Goal: Task Accomplishment & Management: Manage account settings

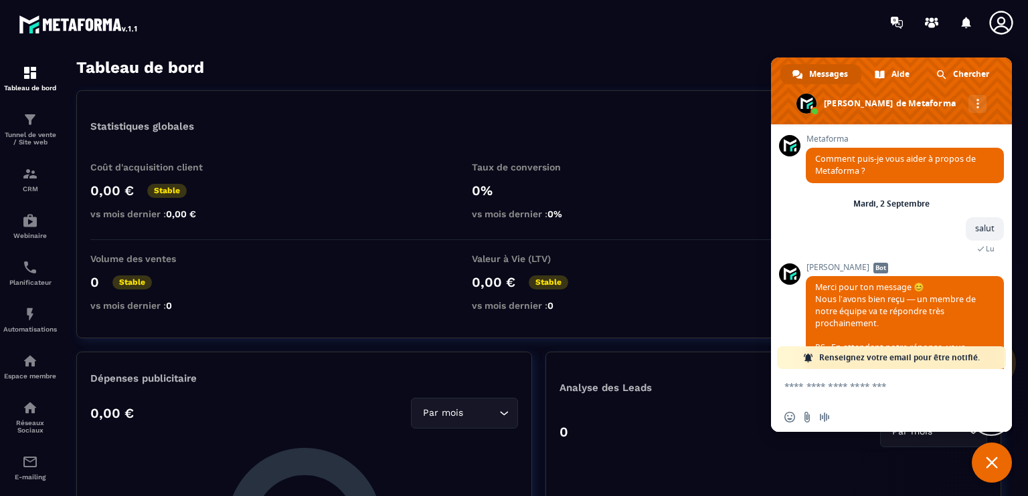
scroll to position [241, 0]
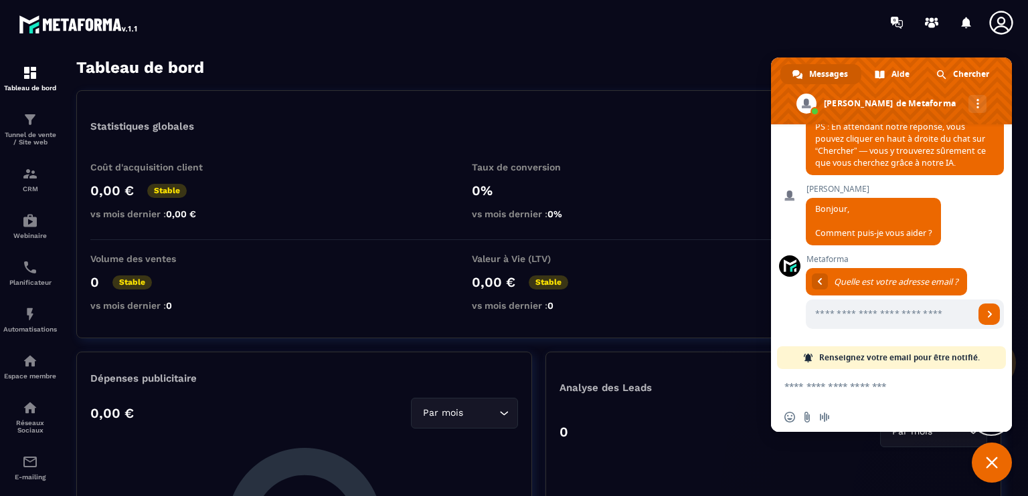
click at [884, 387] on textarea "Entrez votre message..." at bounding box center [877, 385] width 187 height 33
type textarea "*****"
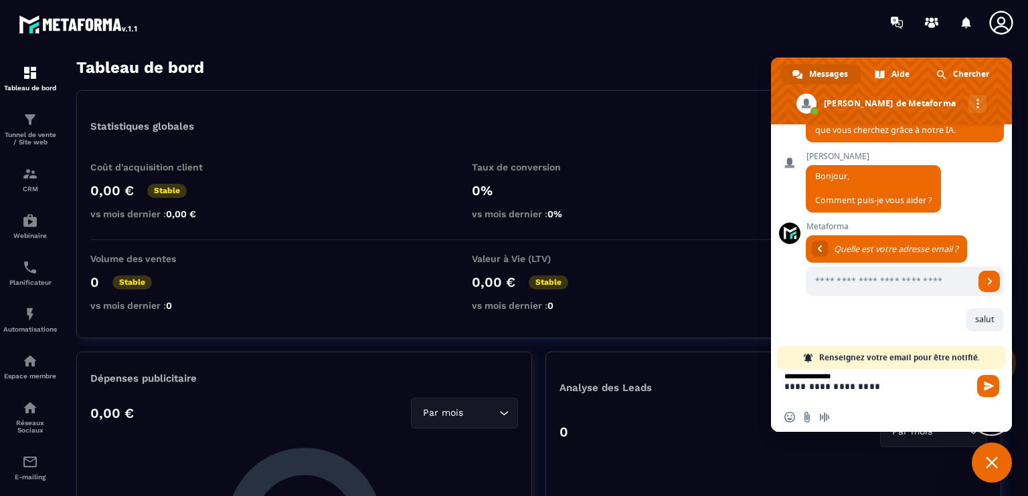
scroll to position [434, 0]
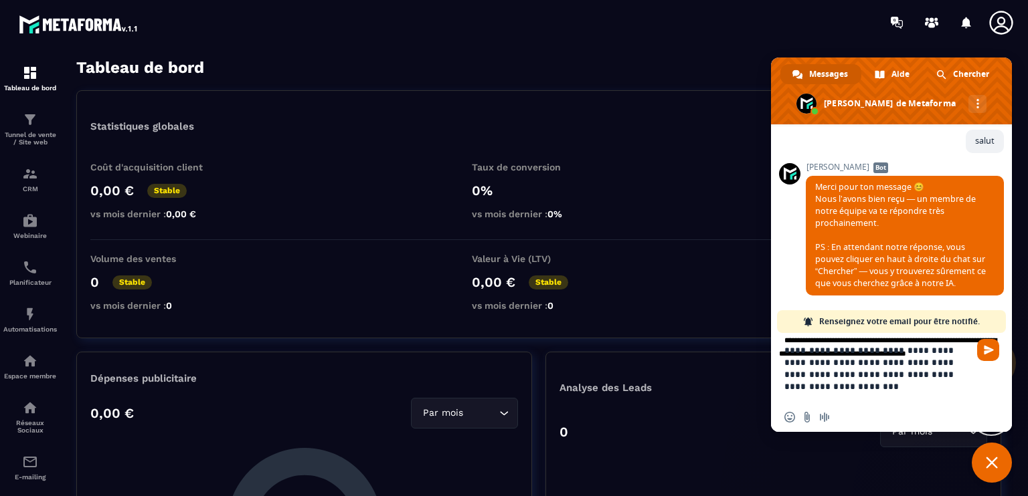
type textarea "**********"
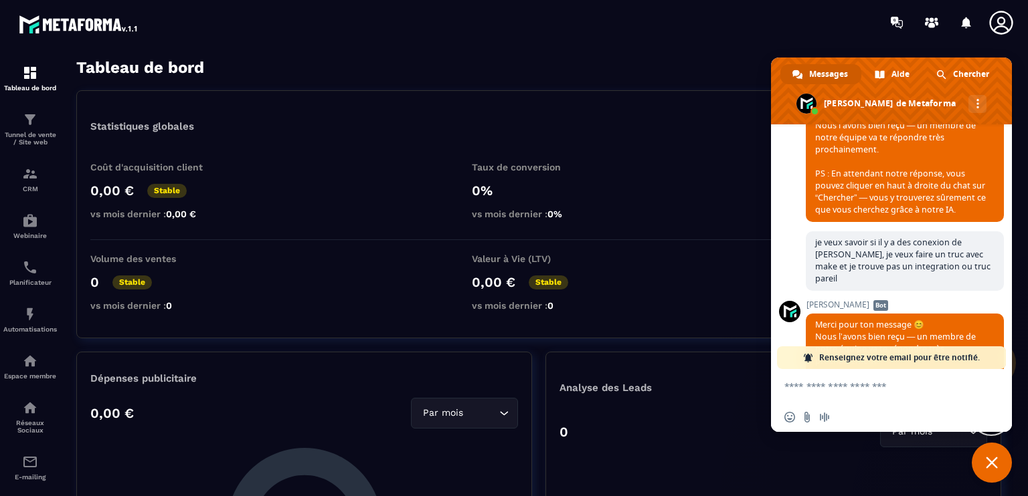
scroll to position [666, 0]
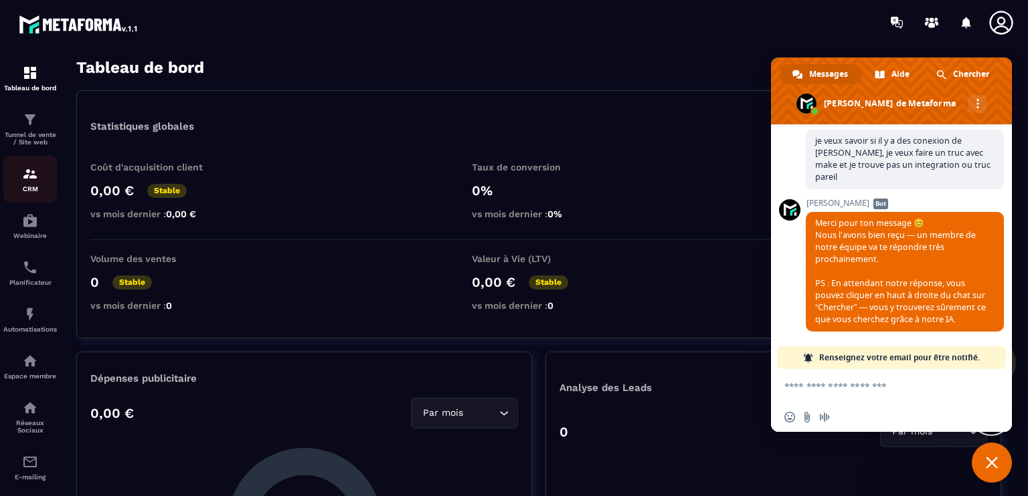
click at [37, 185] on div "CRM" at bounding box center [30, 179] width 54 height 27
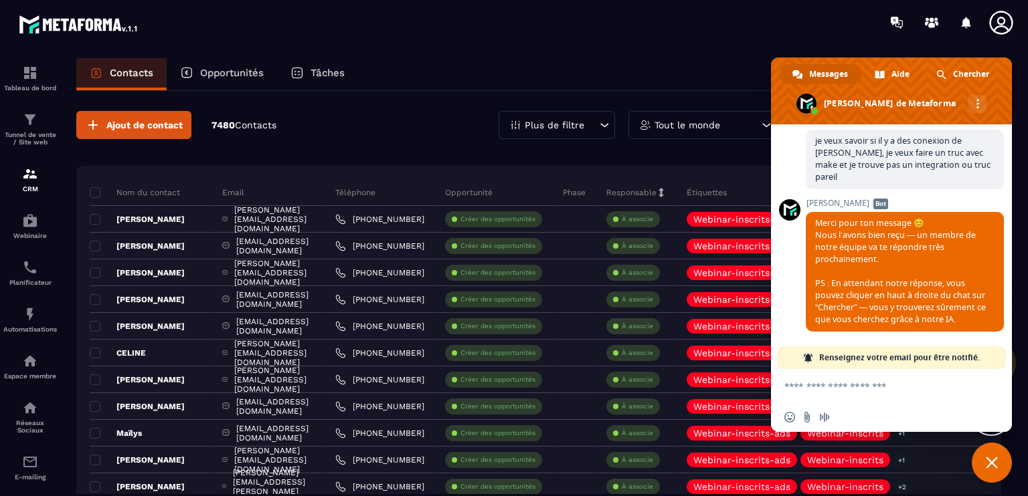
click at [988, 460] on span "Fermer le chat" at bounding box center [991, 463] width 12 height 12
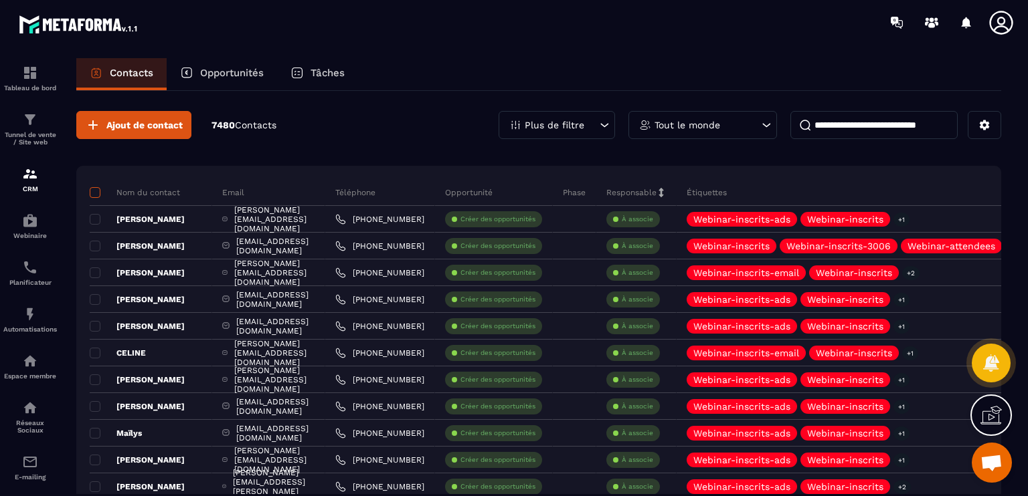
click at [95, 197] on span at bounding box center [95, 192] width 11 height 11
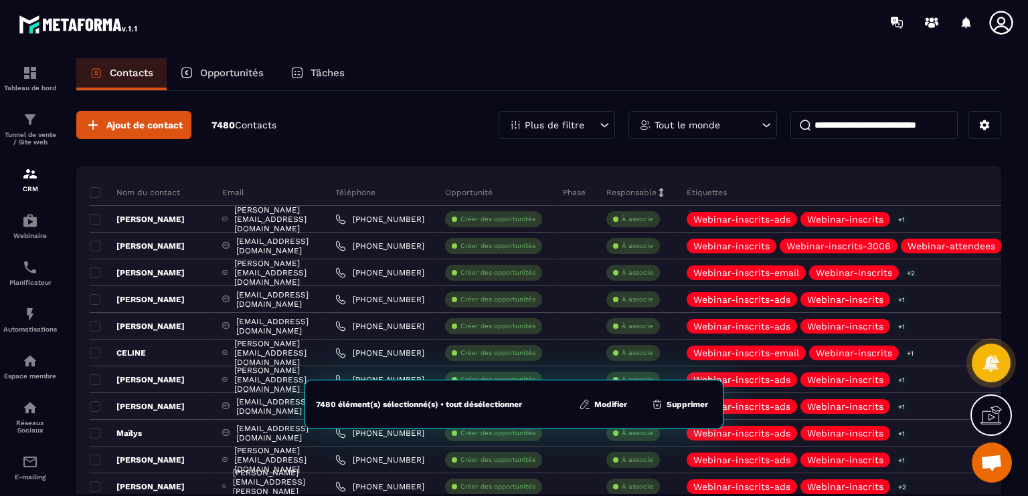
click at [594, 406] on button "Modifier" at bounding box center [603, 404] width 56 height 13
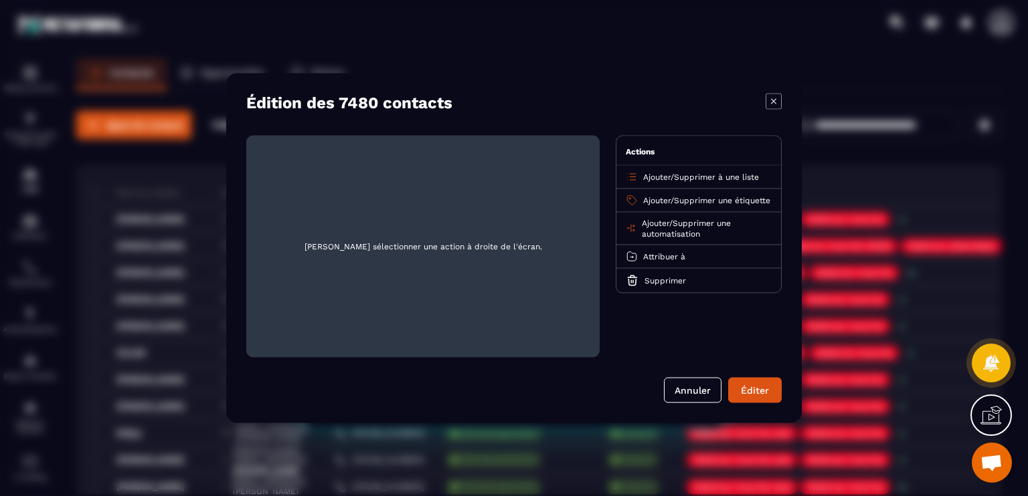
click at [763, 104] on div "Édition des 7480 contacts" at bounding box center [513, 103] width 535 height 19
click at [771, 104] on icon "Modal window" at bounding box center [773, 100] width 5 height 5
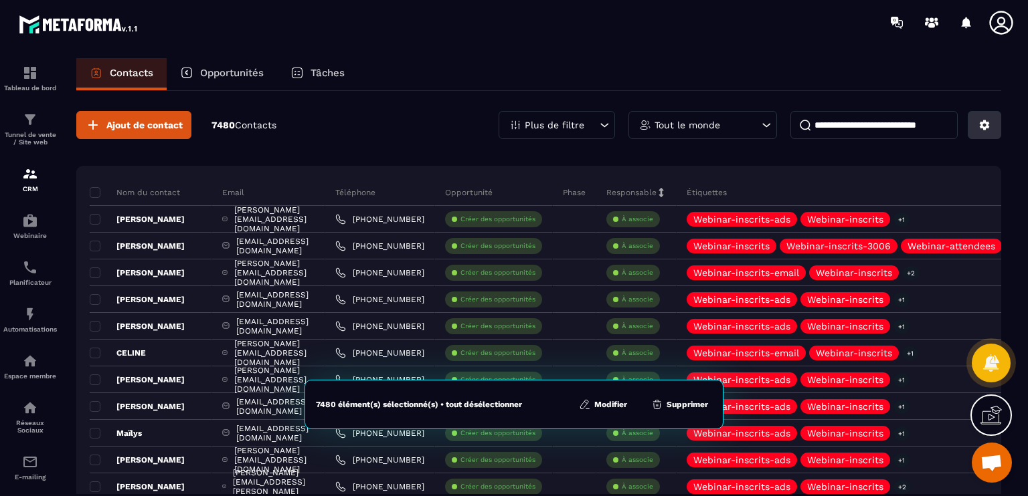
click at [993, 125] on button at bounding box center [983, 125] width 33 height 28
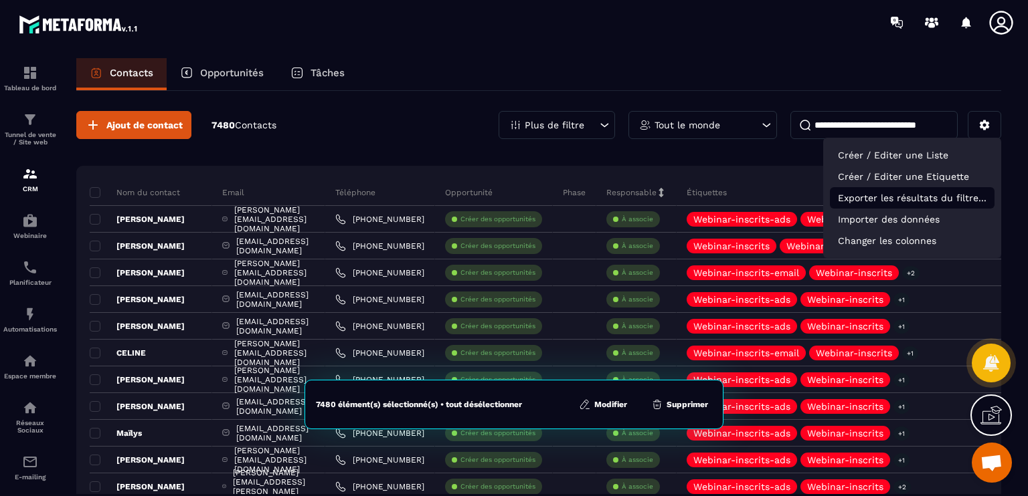
click at [953, 205] on p "Exporter les résultats du filtre..." at bounding box center [912, 197] width 165 height 21
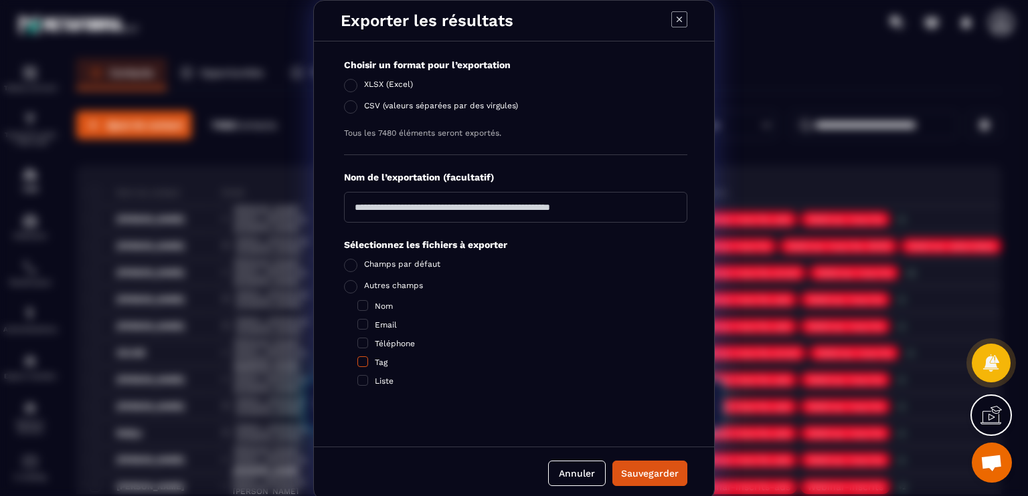
scroll to position [3, 0]
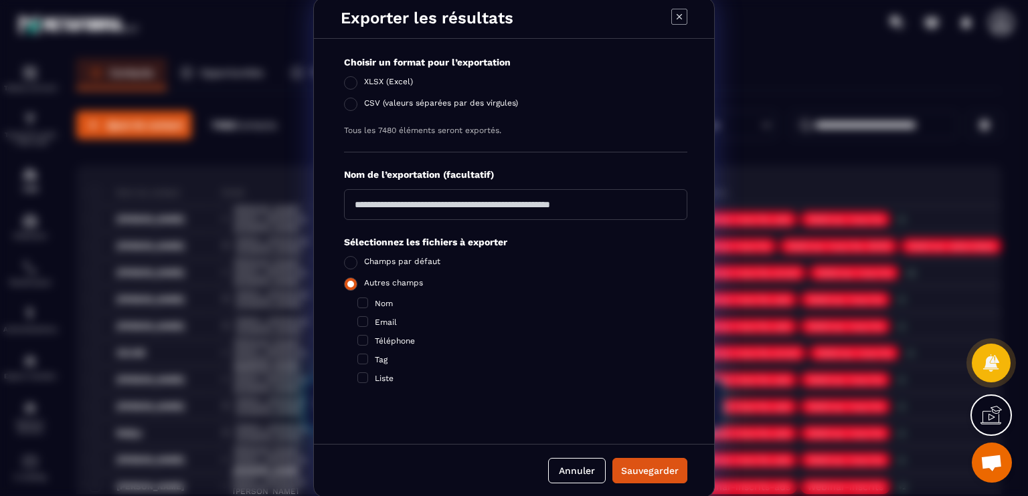
click at [347, 282] on span "Modal window" at bounding box center [350, 284] width 13 height 13
click at [202, 239] on div "Exporter les résultats Choisir un format pour l’exportation XLSX (Excel) CSV (v…" at bounding box center [514, 247] width 1028 height 500
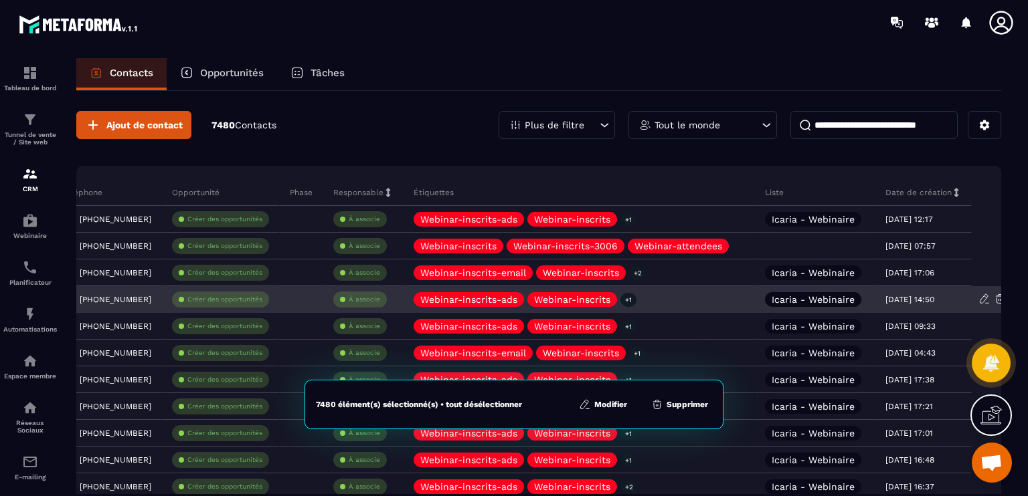
scroll to position [0, 353]
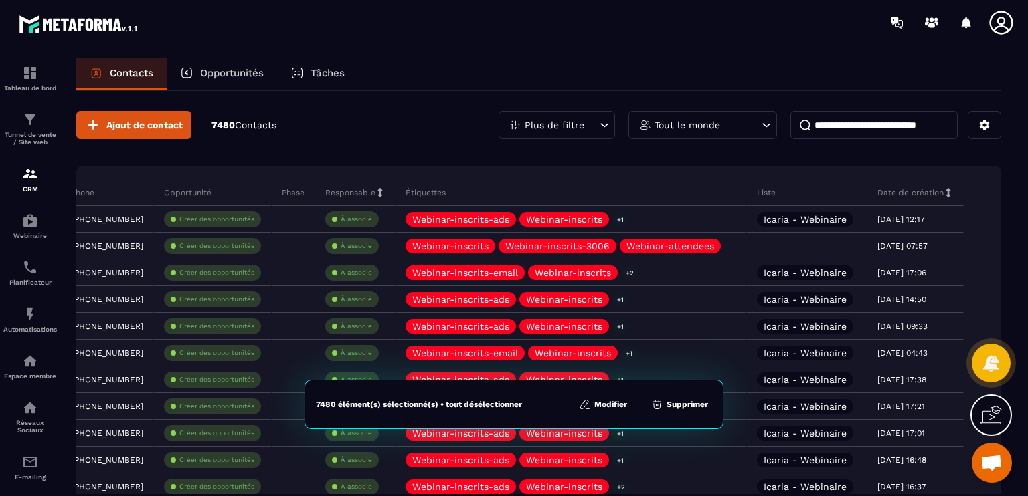
click at [945, 188] on icon at bounding box center [947, 192] width 9 height 9
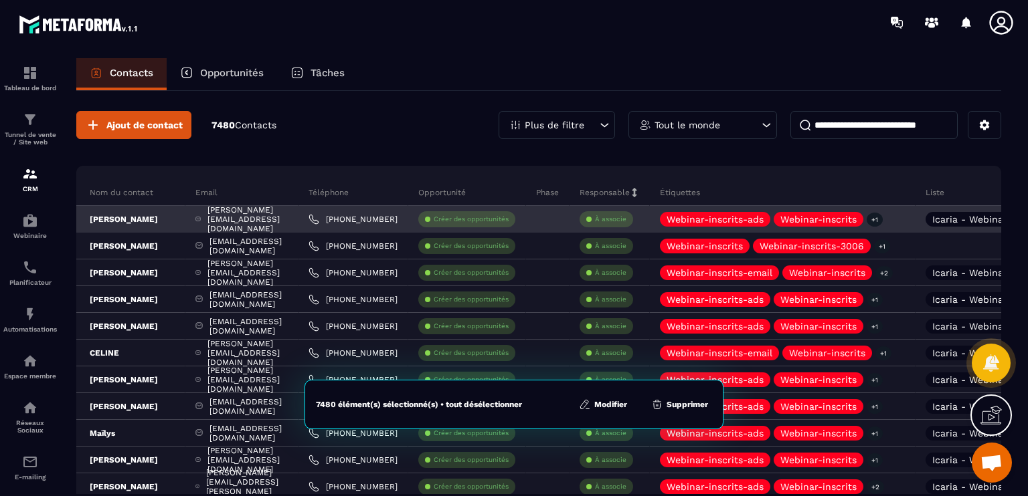
scroll to position [0, 0]
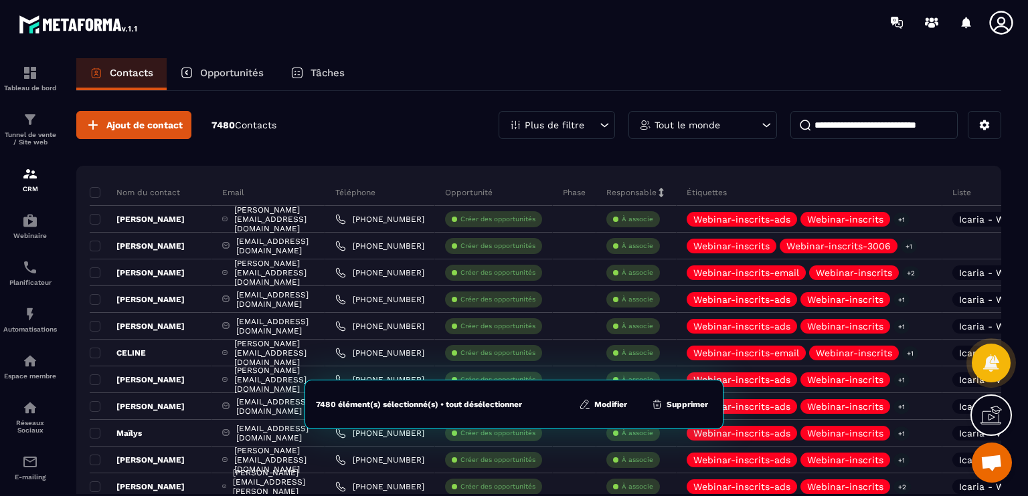
click at [602, 407] on button "Modifier" at bounding box center [603, 404] width 56 height 13
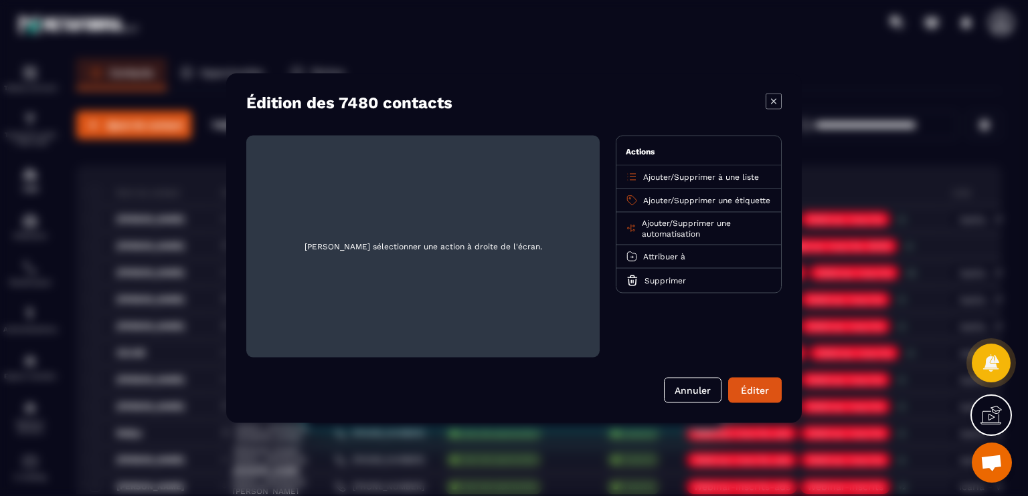
click at [778, 106] on icon "Modal window" at bounding box center [773, 102] width 16 height 16
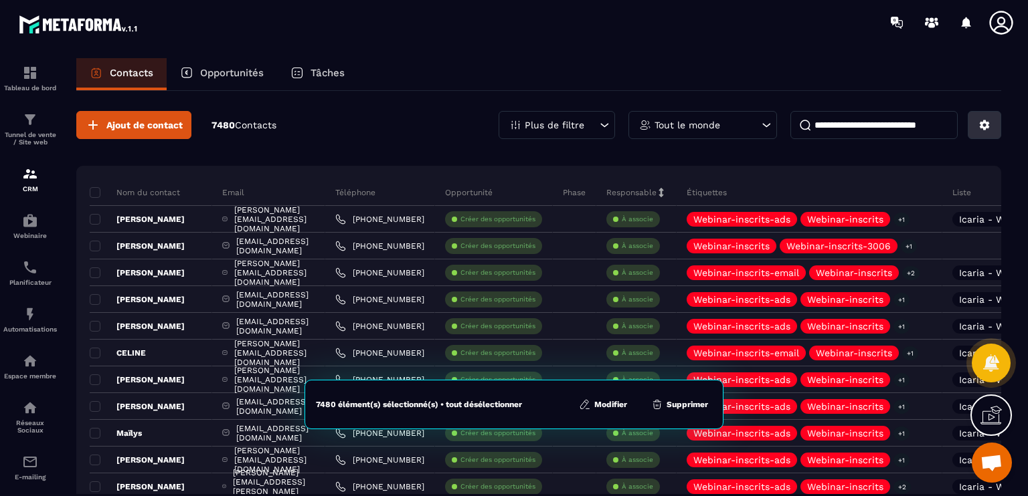
click at [989, 128] on icon at bounding box center [984, 125] width 12 height 12
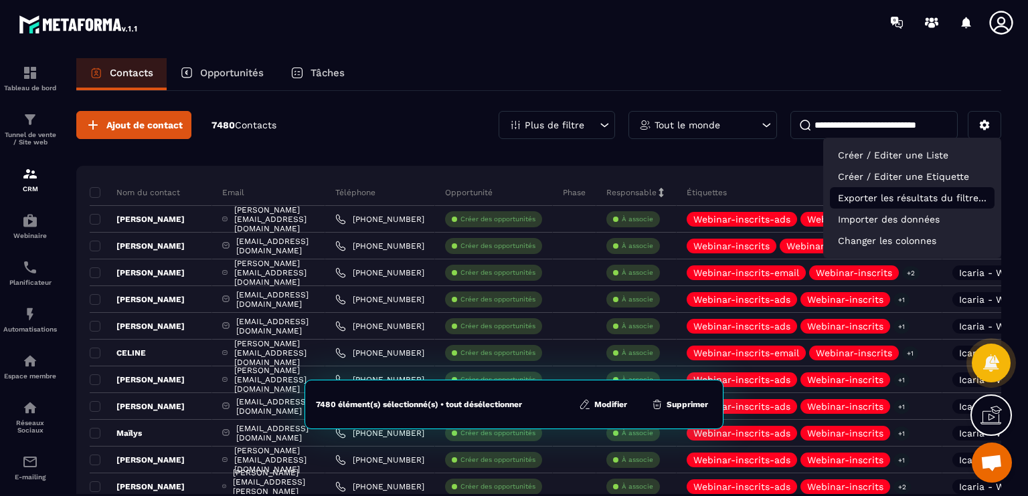
click at [946, 193] on p "Exporter les résultats du filtre..." at bounding box center [912, 197] width 165 height 21
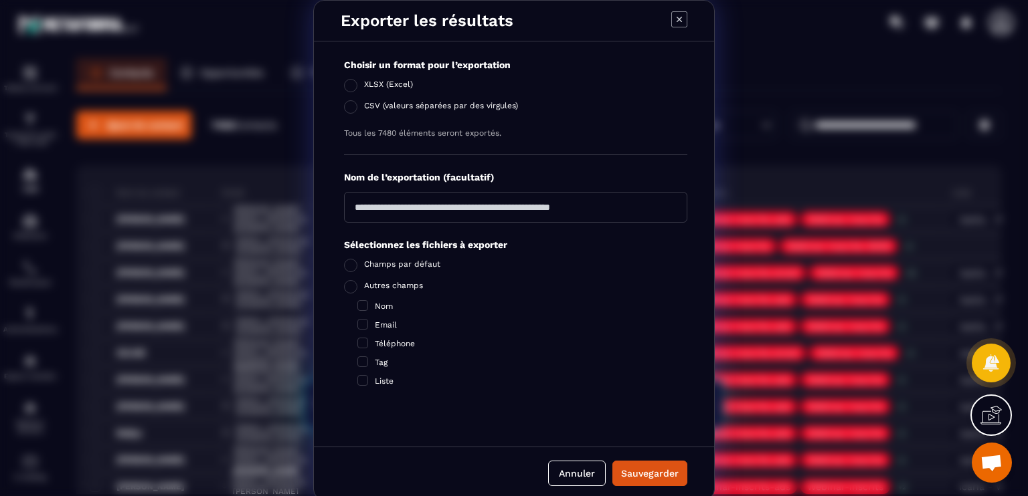
click at [671, 23] on icon "Modal window" at bounding box center [679, 19] width 16 height 16
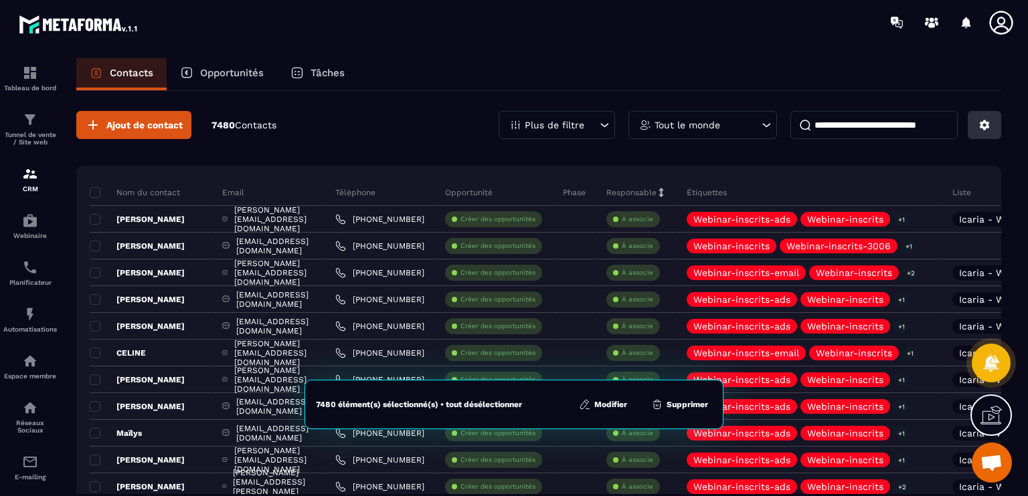
click at [973, 121] on button at bounding box center [983, 125] width 33 height 28
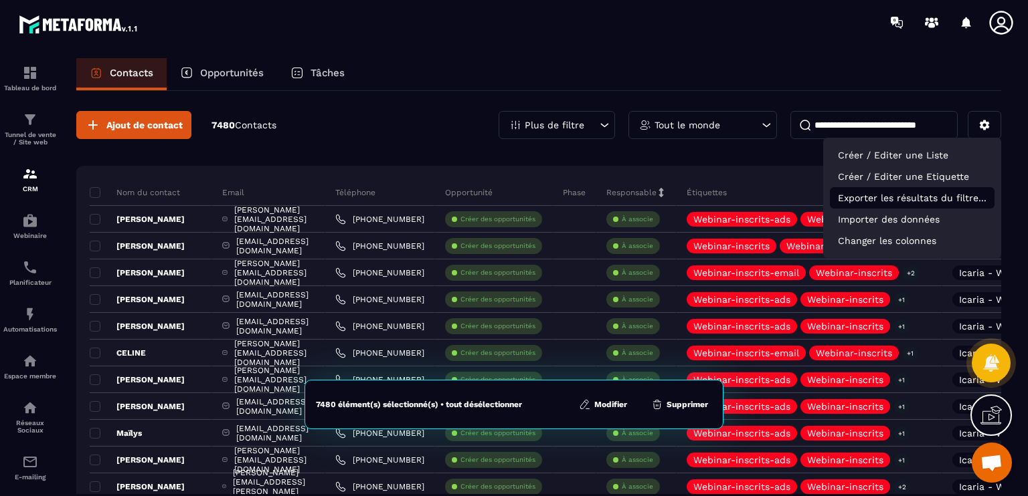
click at [876, 205] on p "Exporter les résultats du filtre..." at bounding box center [912, 197] width 165 height 21
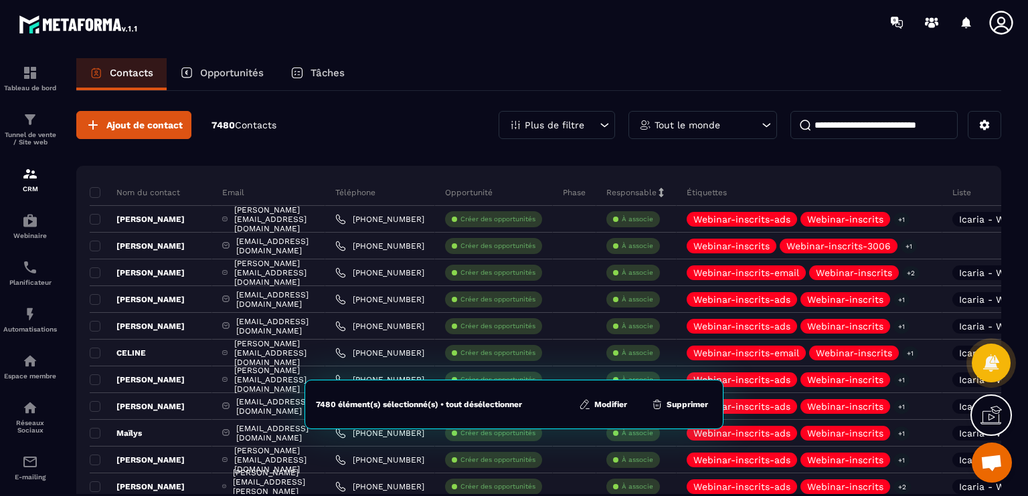
click at [622, 409] on button "Modifier" at bounding box center [603, 404] width 56 height 13
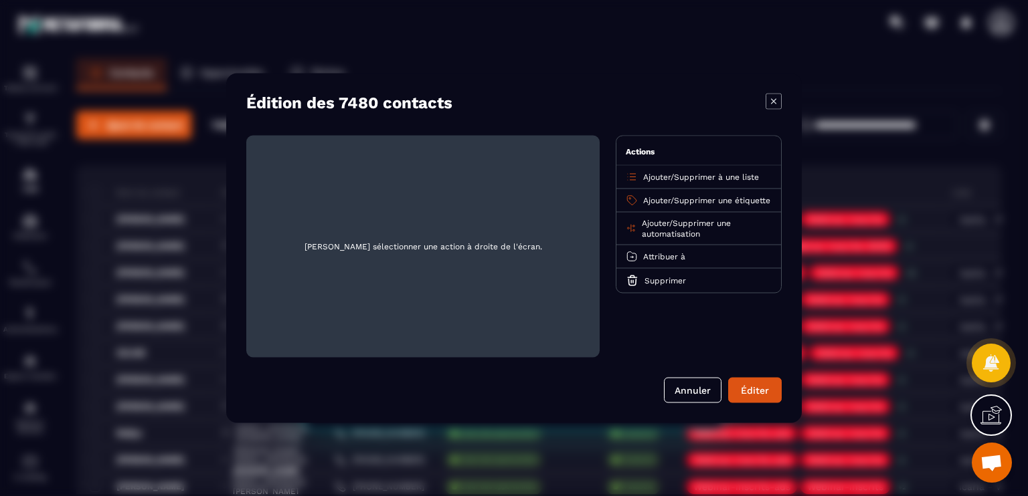
click at [696, 205] on p "Ajouter / Supprimer une étiquette" at bounding box center [706, 200] width 127 height 11
click at [674, 205] on span "Supprimer une étiquette" at bounding box center [722, 200] width 96 height 9
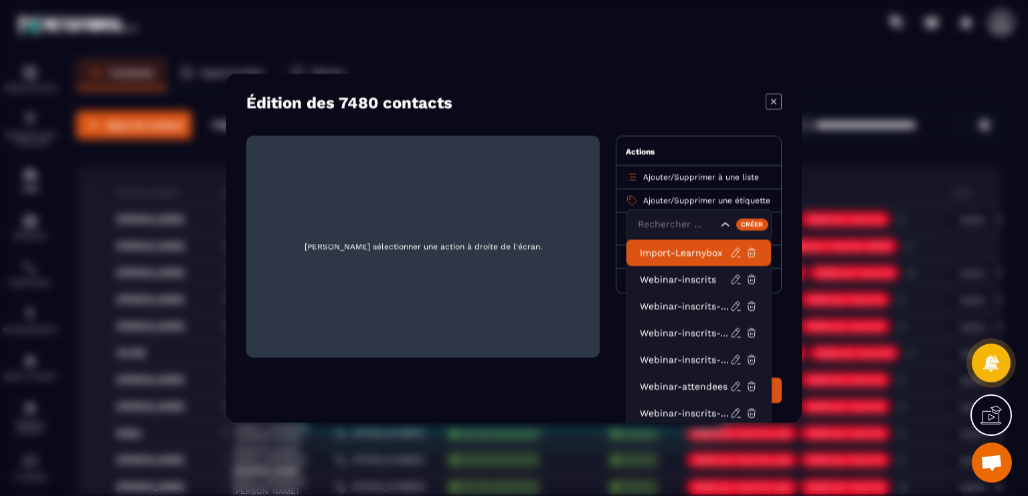
click at [739, 219] on div "Créer" at bounding box center [752, 224] width 33 height 12
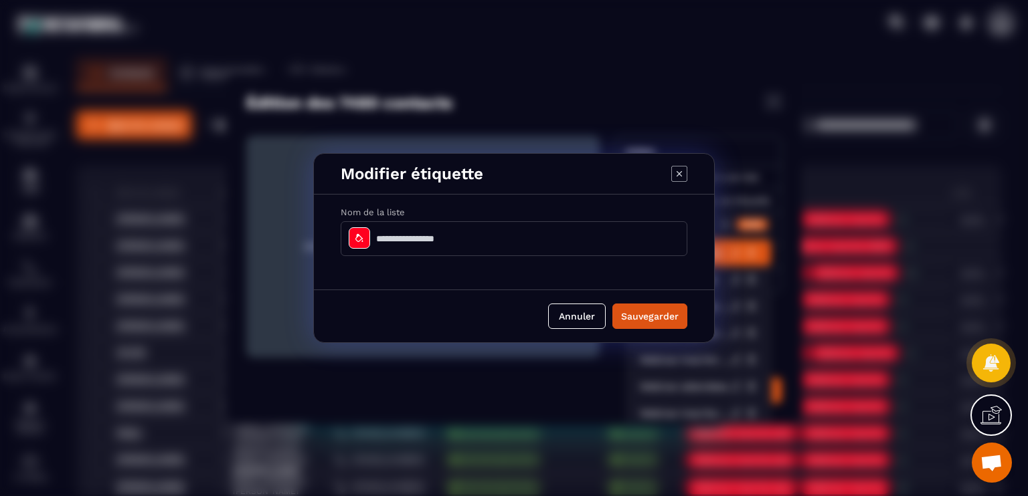
click at [525, 233] on input "Modal window" at bounding box center [514, 238] width 347 height 35
click at [675, 177] on div "Modifier étiquette" at bounding box center [514, 174] width 400 height 41
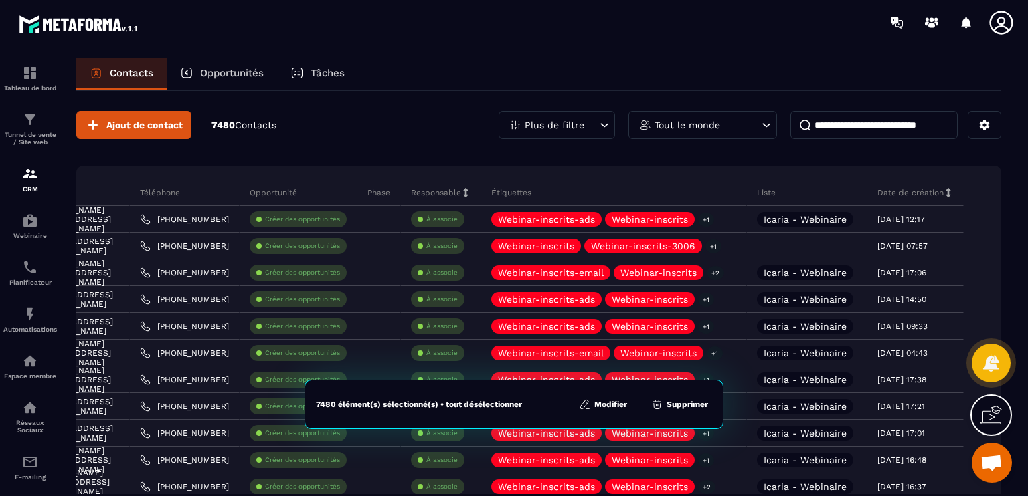
click at [246, 70] on p "Opportunités" at bounding box center [232, 73] width 64 height 12
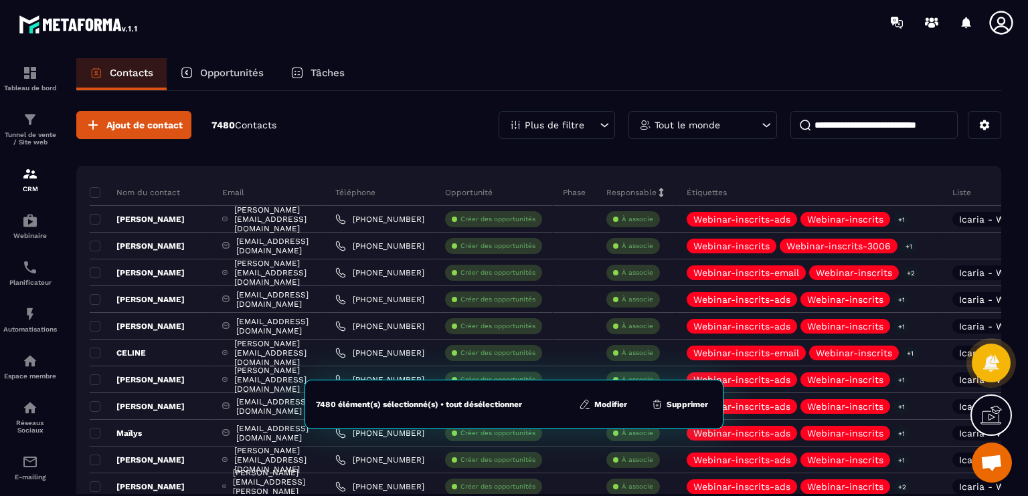
click at [92, 187] on span at bounding box center [95, 192] width 11 height 11
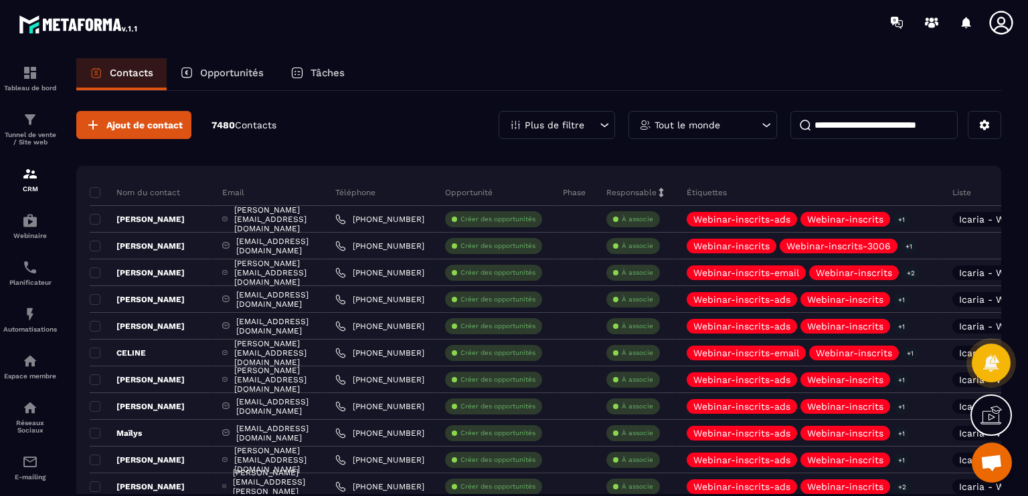
scroll to position [0, 269]
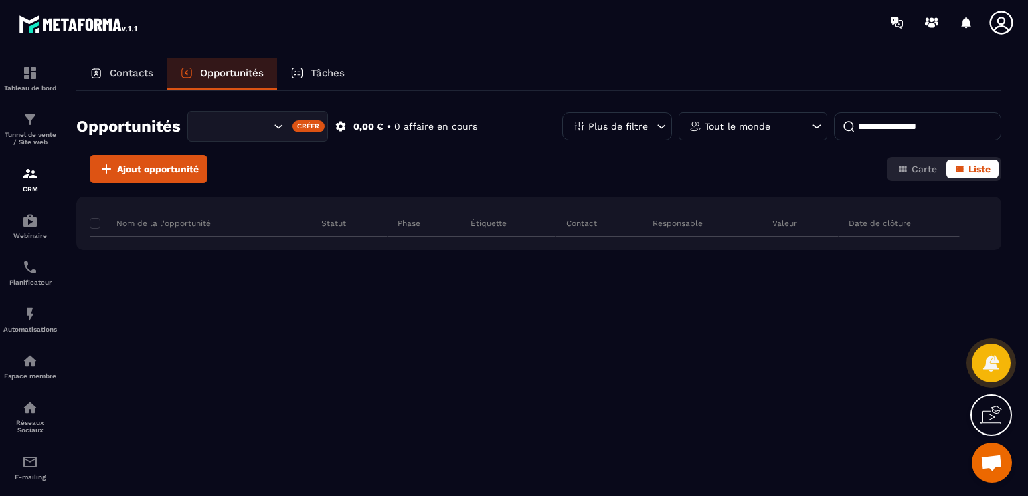
click at [315, 79] on div "Tâches" at bounding box center [317, 74] width 81 height 32
